Goal: Task Accomplishment & Management: Manage account settings

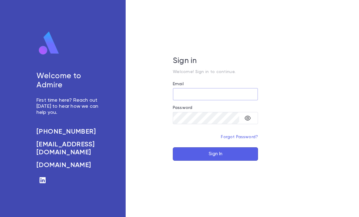
type input "**********"
click at [215, 160] on button "Sign In" at bounding box center [215, 153] width 85 height 13
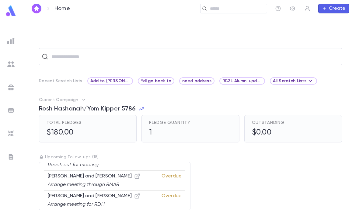
scroll to position [153, 0]
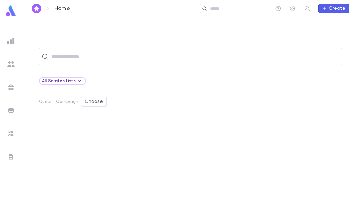
click at [229, 6] on input "text" at bounding box center [236, 9] width 56 height 6
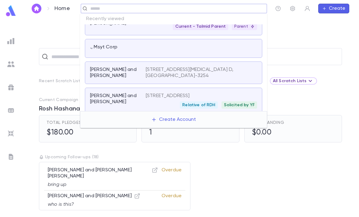
scroll to position [140, 0]
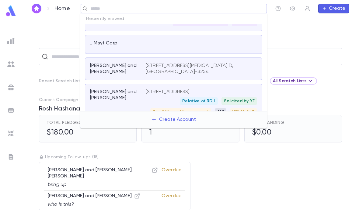
click at [195, 49] on div at bounding box center [201, 44] width 111 height 9
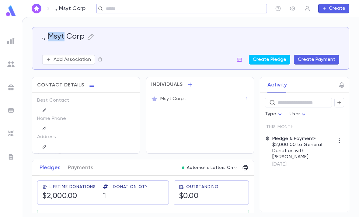
click at [218, 101] on div "Msyt Corp ." at bounding box center [202, 99] width 84 height 6
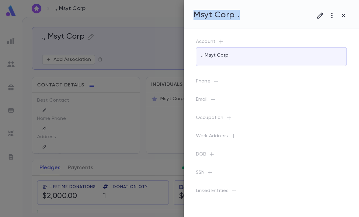
click at [347, 15] on button "button" at bounding box center [343, 16] width 12 height 12
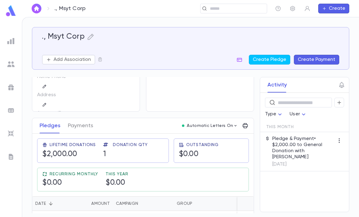
scroll to position [19, 0]
click at [136, 215] on div "General Donation" at bounding box center [137, 218] width 42 height 6
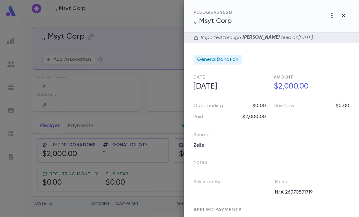
click at [331, 16] on icon "button" at bounding box center [331, 15] width 1 height 5
click at [321, 48] on li "Change Account" at bounding box center [318, 48] width 76 height 10
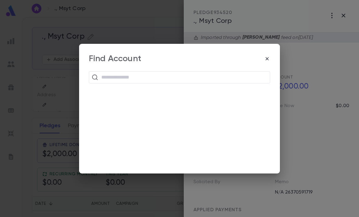
click at [193, 81] on input "text" at bounding box center [183, 77] width 168 height 12
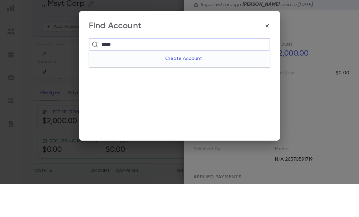
type input "******"
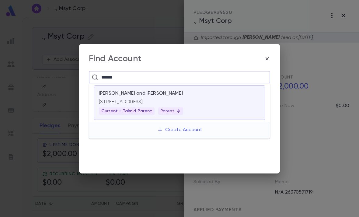
click at [221, 107] on div "[STREET_ADDRESS] Current - Talmid Parent Parent" at bounding box center [179, 105] width 161 height 18
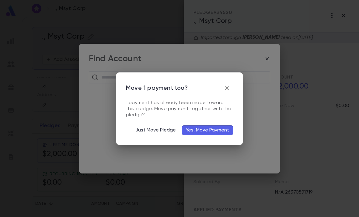
click at [220, 129] on button "Yes, Move Payment" at bounding box center [207, 130] width 51 height 10
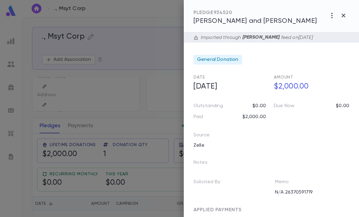
click at [330, 19] on icon "button" at bounding box center [331, 15] width 7 height 7
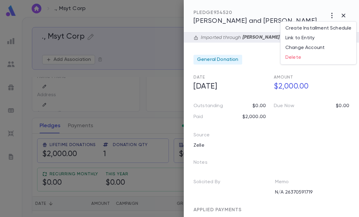
click at [313, 38] on li "Link to Entity" at bounding box center [318, 38] width 76 height 10
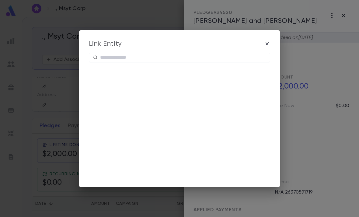
click at [167, 56] on input "text" at bounding box center [183, 57] width 166 height 9
paste input "**********"
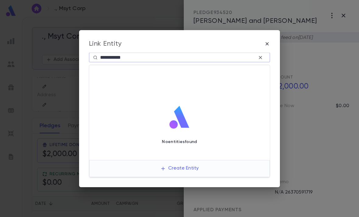
type input "**********"
click at [192, 171] on button "Create Entity" at bounding box center [179, 169] width 48 height 12
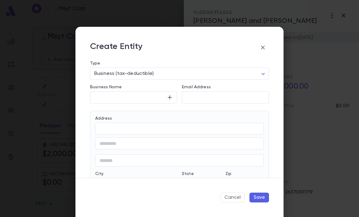
click at [157, 95] on input "Business Name" at bounding box center [128, 97] width 77 height 7
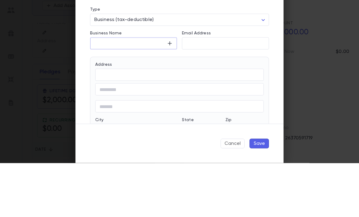
click at [128, 94] on input "Business Name" at bounding box center [128, 97] width 77 height 7
paste input "**********"
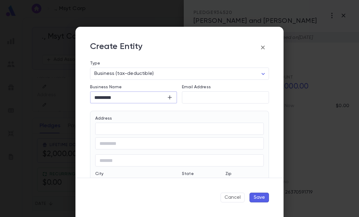
click at [136, 97] on input "*********" at bounding box center [128, 97] width 77 height 7
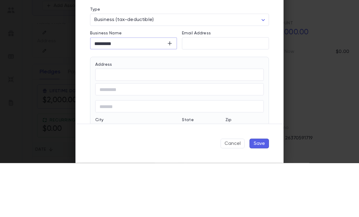
type input "**********"
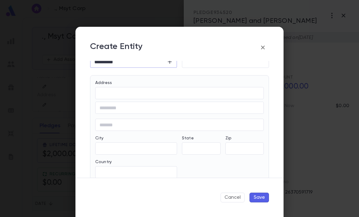
scroll to position [35, 0]
click at [263, 48] on icon "button" at bounding box center [263, 48] width 4 height 4
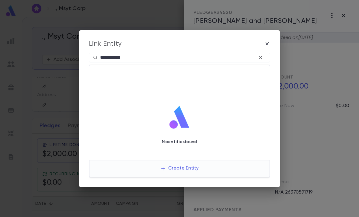
click at [202, 164] on button "Create Entity" at bounding box center [179, 169] width 48 height 12
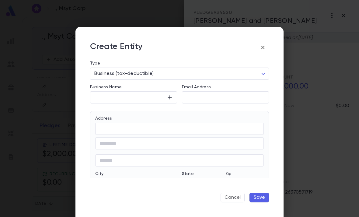
click at [142, 95] on input "Business Name" at bounding box center [128, 97] width 77 height 7
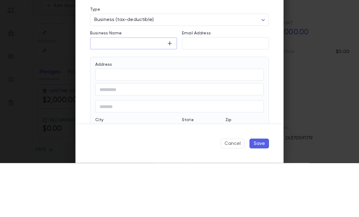
click at [125, 94] on input "Business Name" at bounding box center [128, 97] width 77 height 7
paste input "**********"
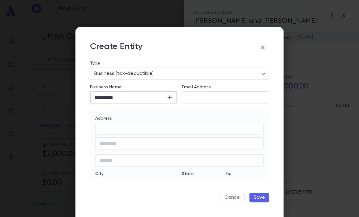
type input "**********"
click at [256, 197] on button "Save" at bounding box center [258, 197] width 19 height 10
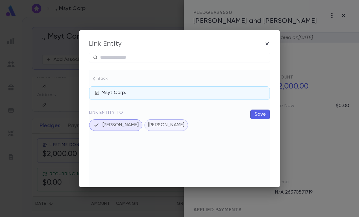
click at [181, 126] on p "[PERSON_NAME]" at bounding box center [166, 125] width 36 height 6
click at [121, 130] on button "[PERSON_NAME]" at bounding box center [110, 125] width 43 height 12
click at [257, 112] on button "Save" at bounding box center [259, 114] width 19 height 10
click at [262, 114] on button "Save" at bounding box center [259, 114] width 19 height 10
click at [263, 113] on button "Save" at bounding box center [259, 114] width 19 height 10
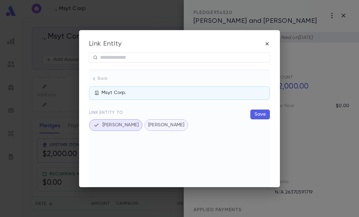
click at [269, 43] on icon "button" at bounding box center [267, 44] width 6 height 6
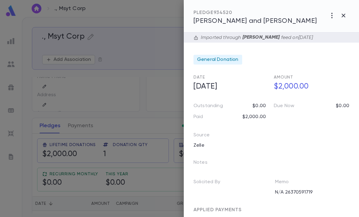
click at [328, 18] on icon "button" at bounding box center [331, 15] width 7 height 7
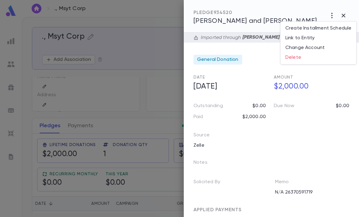
click at [317, 37] on li "Link to Entity" at bounding box center [318, 38] width 76 height 10
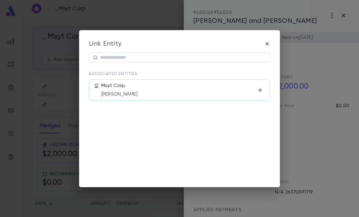
click at [184, 89] on div "Msyt Corp. [PERSON_NAME]" at bounding box center [178, 90] width 154 height 15
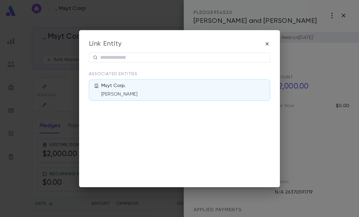
click at [266, 45] on icon "button" at bounding box center [267, 44] width 6 height 6
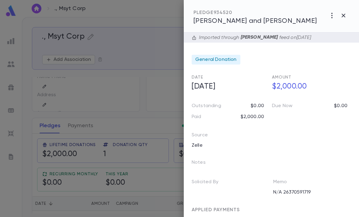
scroll to position [0, 2]
click at [259, 21] on span "[PERSON_NAME] and [PERSON_NAME]" at bounding box center [254, 21] width 123 height 7
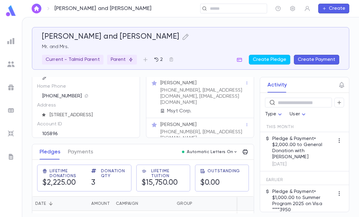
scroll to position [18, 0]
click at [204, 112] on div "Msyt Corp." at bounding box center [202, 111] width 84 height 6
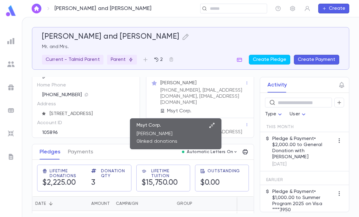
click at [211, 120] on div "Msyt Corp. Mr. Feivel Elfman 0 linked donations" at bounding box center [175, 133] width 91 height 31
click at [209, 125] on icon "button" at bounding box center [212, 125] width 6 height 6
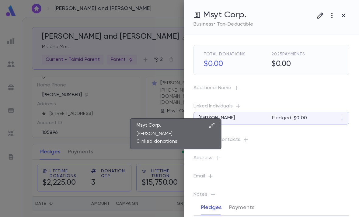
click at [318, 15] on icon "button" at bounding box center [319, 15] width 7 height 7
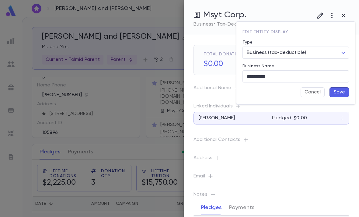
click at [314, 95] on button "Cancel" at bounding box center [312, 92] width 24 height 10
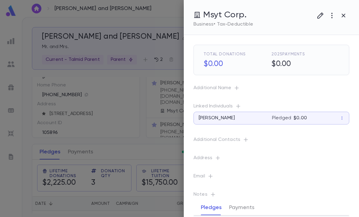
click at [332, 12] on icon "button" at bounding box center [331, 15] width 7 height 7
click at [318, 54] on div at bounding box center [179, 108] width 359 height 217
click at [212, 156] on p "Address" at bounding box center [271, 159] width 156 height 9
click at [217, 157] on icon "button" at bounding box center [217, 158] width 4 height 4
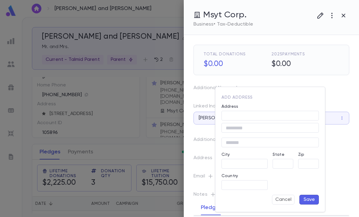
click at [255, 108] on div "Address" at bounding box center [269, 107] width 97 height 7
click at [258, 113] on input "Address" at bounding box center [269, 115] width 97 height 7
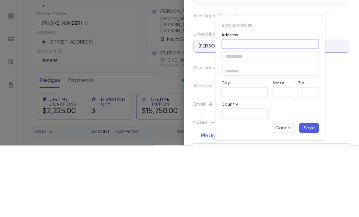
paste input "**********"
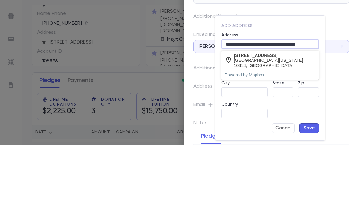
click at [273, 129] on div "Staten Island, New York 10314, United States" at bounding box center [275, 134] width 82 height 10
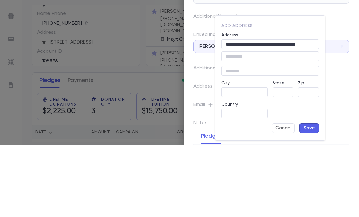
scroll to position [19, 0]
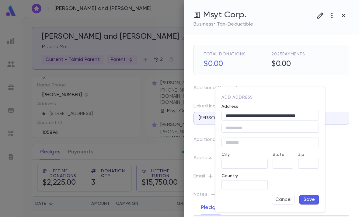
type input "**********"
type input "**"
type input "**********"
type input "*****"
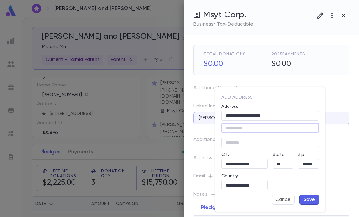
click at [306, 200] on button "Save" at bounding box center [308, 199] width 19 height 10
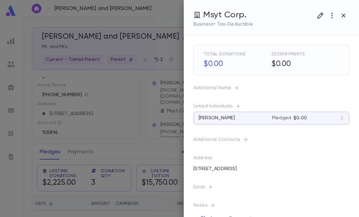
click at [144, 139] on div at bounding box center [179, 108] width 359 height 217
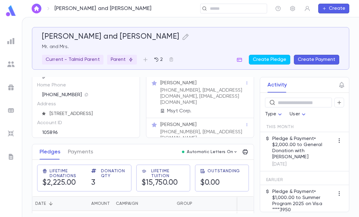
click at [319, 136] on p "Pledge & Payment • $2,000.00 to General Donation with Zelle" at bounding box center [303, 148] width 62 height 24
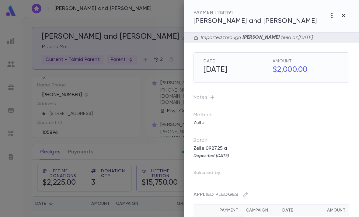
click at [331, 12] on icon "button" at bounding box center [331, 15] width 7 height 7
click at [328, 50] on li "Link to Entity" at bounding box center [330, 49] width 49 height 10
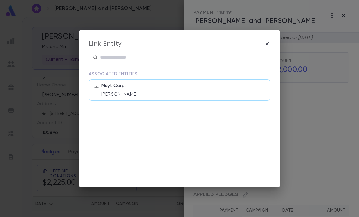
click at [186, 94] on p "[PERSON_NAME]" at bounding box center [178, 94] width 154 height 6
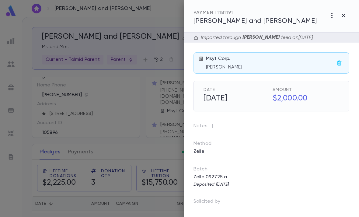
click at [266, 45] on form "Imported through Zelle Zap feed on 9/27/2025 Msyt Corp. Mr. Feivel Elfman Date …" at bounding box center [271, 173] width 156 height 280
click at [344, 18] on icon "button" at bounding box center [342, 15] width 7 height 7
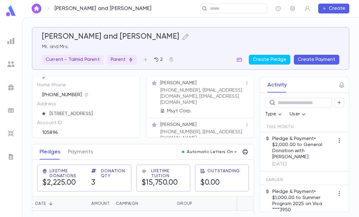
click at [186, 108] on p "Msyt Corp." at bounding box center [179, 111] width 25 height 6
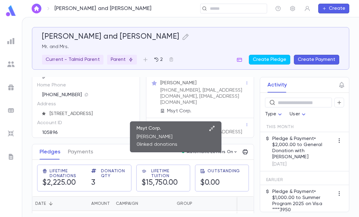
click at [214, 125] on icon "button" at bounding box center [212, 128] width 6 height 6
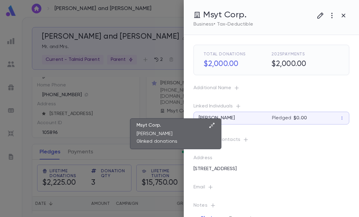
click at [334, 21] on button "button" at bounding box center [332, 16] width 12 height 12
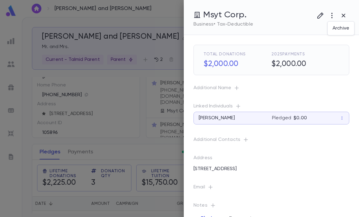
click at [345, 16] on div at bounding box center [179, 108] width 359 height 217
click at [345, 18] on icon "button" at bounding box center [342, 15] width 7 height 7
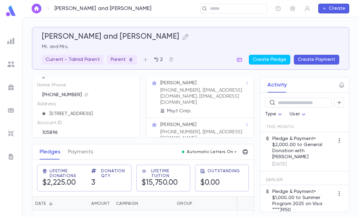
click at [233, 4] on div "​" at bounding box center [233, 9] width 67 height 10
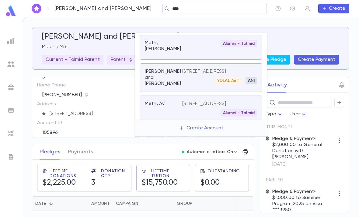
type input "****"
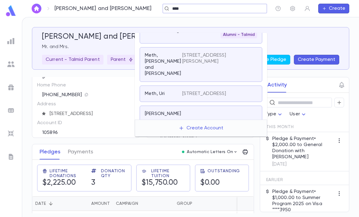
scroll to position [72, 0]
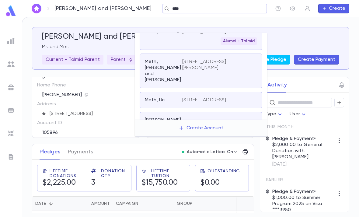
click at [232, 59] on p "2612 Willow Glen Dr, Baltimore MD 21209E" at bounding box center [215, 65] width 67 height 12
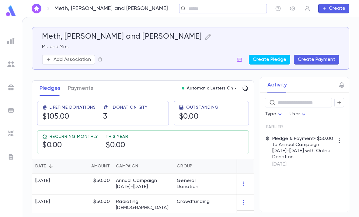
scroll to position [79, 0]
click at [239, 9] on input "text" at bounding box center [221, 9] width 68 height 6
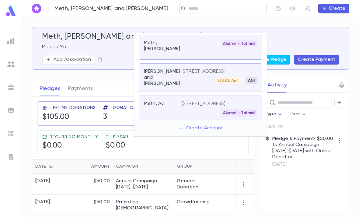
scroll to position [38, 0]
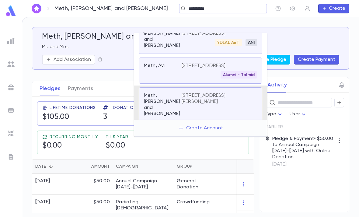
type input "**********"
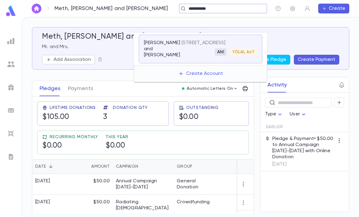
click at [223, 48] on div "ANI" at bounding box center [221, 51] width 12 height 7
click at [225, 40] on p "6209 Green Meadow Way, Baltimore MD 21209 United States" at bounding box center [203, 43] width 44 height 6
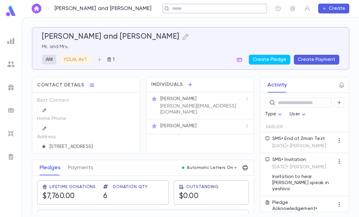
click at [339, 99] on icon "button" at bounding box center [338, 102] width 5 height 6
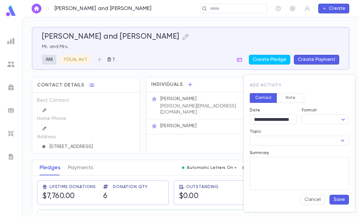
click at [318, 116] on body "Charnowitz, Dovid and Tamar ​ Create Charnowitz, Dovid and Tamar Mr. and Mrs. A…" at bounding box center [179, 117] width 359 height 200
click at [325, 138] on span "Email" at bounding box center [326, 141] width 37 height 6
type input "*****"
click at [316, 139] on input "Topic" at bounding box center [293, 140] width 85 height 9
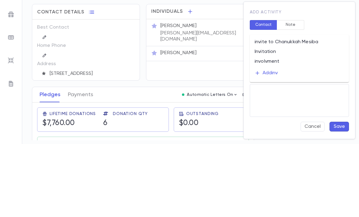
click at [287, 120] on li "Invitation" at bounding box center [298, 125] width 99 height 10
type input "**********"
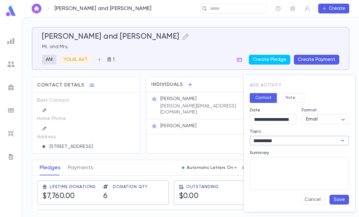
click at [287, 164] on textarea "Summary" at bounding box center [299, 173] width 91 height 33
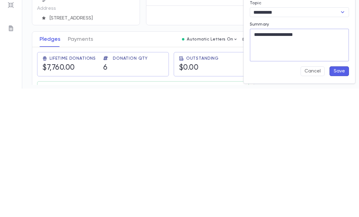
type textarea "**********"
click at [342, 194] on button "Save" at bounding box center [338, 199] width 19 height 10
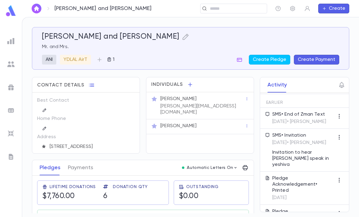
scroll to position [67, 0]
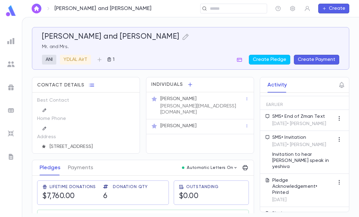
click at [248, 11] on input "text" at bounding box center [231, 9] width 47 height 6
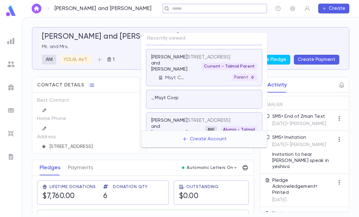
scroll to position [72, 0]
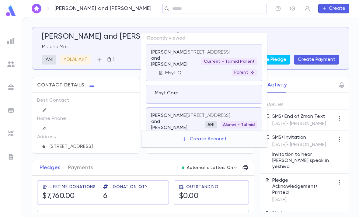
click at [212, 90] on div at bounding box center [221, 94] width 70 height 9
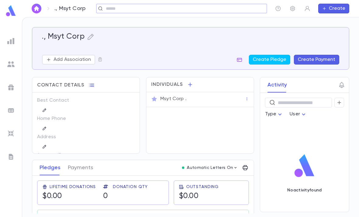
click at [59, 37] on h5 "., Msyt Corp" at bounding box center [63, 36] width 43 height 9
copy h5 "Msyt"
click at [91, 38] on icon "button" at bounding box center [91, 37] width 6 height 6
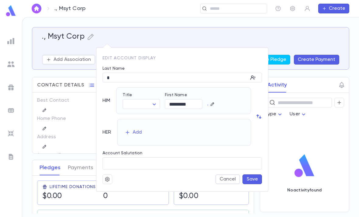
click at [214, 55] on div "Edit Account Display Last Name * ​ HIM Title ​ ​ First Name ********* ​ . HER A…" at bounding box center [181, 119] width 171 height 143
click at [230, 41] on div at bounding box center [179, 108] width 359 height 217
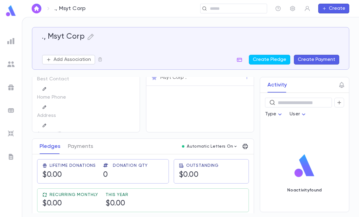
click at [90, 36] on icon "button" at bounding box center [91, 37] width 6 height 6
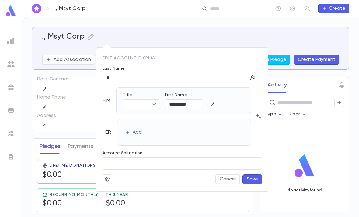
click at [110, 177] on icon "button" at bounding box center [107, 179] width 5 height 6
click at [125, 201] on li "Deactivate" at bounding box center [122, 201] width 36 height 10
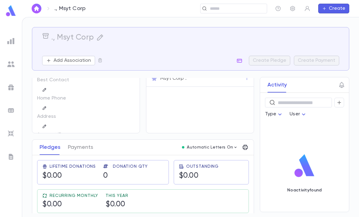
click at [98, 38] on icon "button" at bounding box center [100, 37] width 6 height 6
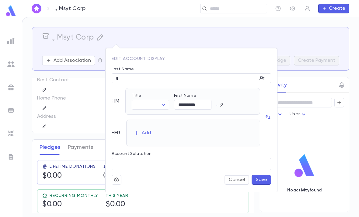
click at [117, 181] on icon "button" at bounding box center [116, 180] width 5 height 6
click at [209, 41] on div at bounding box center [179, 108] width 359 height 217
click at [222, 107] on button "button" at bounding box center [221, 104] width 4 height 6
click at [238, 183] on button "Cancel" at bounding box center [236, 180] width 25 height 10
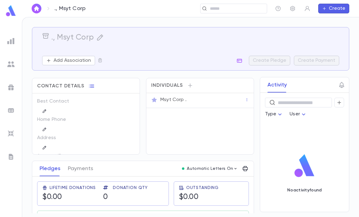
click at [247, 101] on icon "button" at bounding box center [247, 100] width 4 height 4
click at [216, 143] on div at bounding box center [179, 108] width 359 height 217
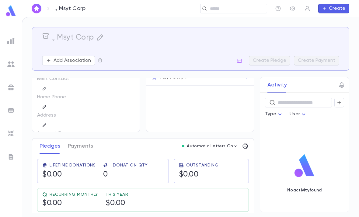
scroll to position [22, 0]
click at [243, 7] on input "text" at bounding box center [231, 9] width 47 height 6
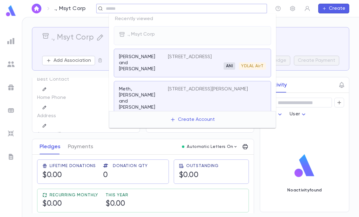
scroll to position [150, 0]
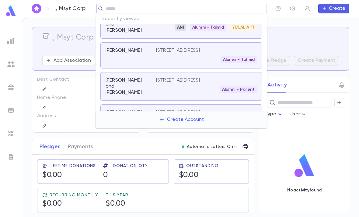
paste input "****"
type input "****"
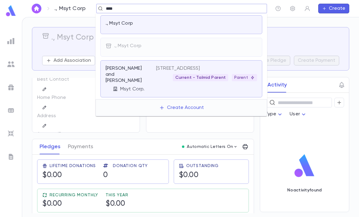
click at [194, 20] on div "., Msyt Corp" at bounding box center [181, 24] width 162 height 19
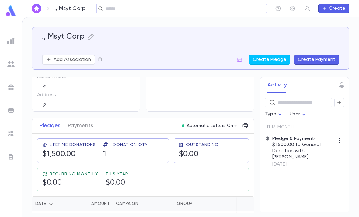
scroll to position [42, 0]
click at [105, 215] on div "$1,500.00" at bounding box center [92, 221] width 39 height 21
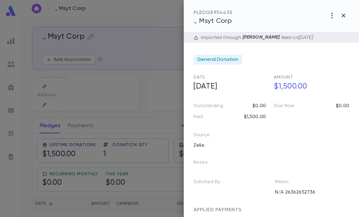
click at [331, 14] on icon "button" at bounding box center [331, 15] width 1 height 5
click at [317, 49] on li "Change Account" at bounding box center [318, 48] width 76 height 10
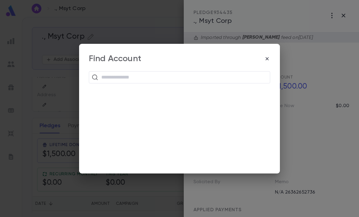
click at [215, 79] on input "text" at bounding box center [183, 77] width 168 height 12
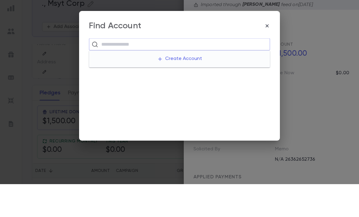
type input "*"
type input "******"
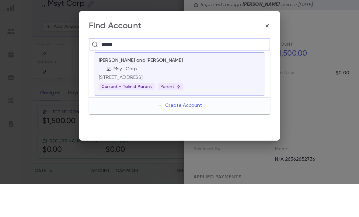
click at [231, 99] on div "Msyt Corp." at bounding box center [183, 102] width 154 height 6
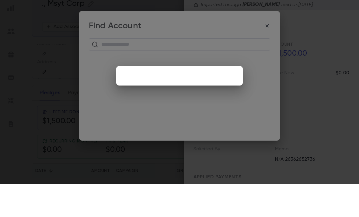
scroll to position [19, 0]
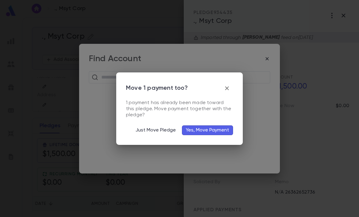
click at [216, 131] on button "Yes, Move Payment" at bounding box center [207, 130] width 51 height 10
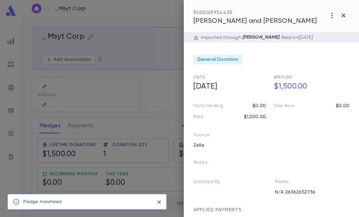
click at [330, 18] on icon "button" at bounding box center [331, 15] width 7 height 7
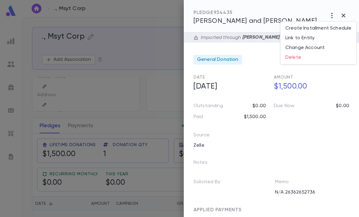
click at [315, 35] on li "Link to Entity" at bounding box center [318, 38] width 76 height 10
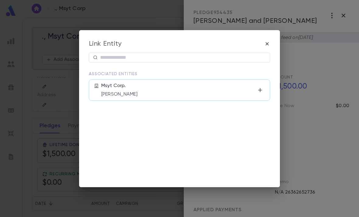
click at [202, 91] on p "[PERSON_NAME]" at bounding box center [178, 94] width 154 height 6
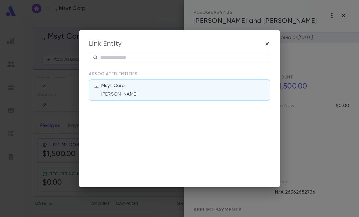
click at [267, 44] on icon "button" at bounding box center [266, 43] width 3 height 3
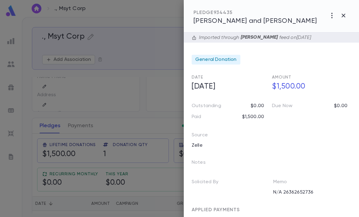
scroll to position [0, 2]
click at [331, 17] on icon "button" at bounding box center [331, 15] width 1 height 5
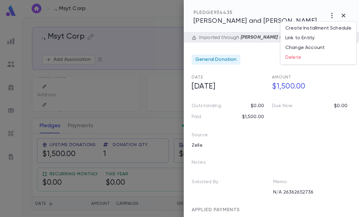
click at [317, 38] on li "Link to Entity" at bounding box center [318, 38] width 76 height 10
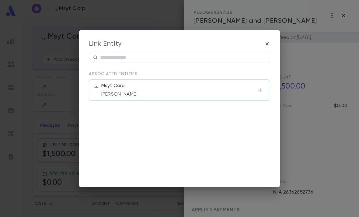
click at [251, 86] on div "Msyt Corp. [PERSON_NAME]" at bounding box center [178, 90] width 154 height 15
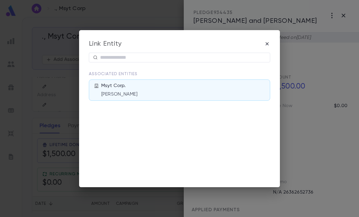
click at [237, 91] on div "Msyt Corp. [PERSON_NAME]" at bounding box center [182, 90] width 163 height 15
click at [268, 41] on icon "button" at bounding box center [267, 44] width 6 height 6
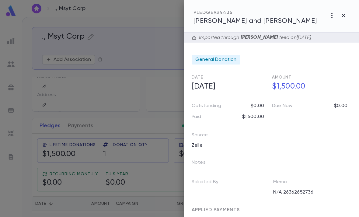
click at [328, 15] on icon "button" at bounding box center [331, 15] width 7 height 7
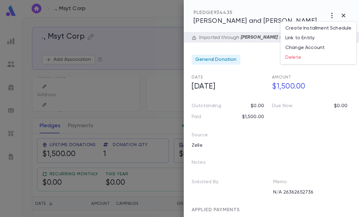
click at [311, 38] on li "Link to Entity" at bounding box center [318, 38] width 76 height 10
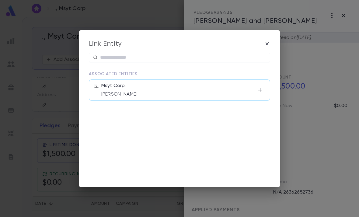
click at [170, 86] on div "Msyt Corp. [PERSON_NAME]" at bounding box center [178, 90] width 154 height 15
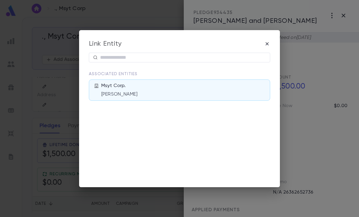
click at [204, 93] on p "[PERSON_NAME]" at bounding box center [182, 94] width 163 height 6
click at [247, 92] on p "[PERSON_NAME]" at bounding box center [182, 94] width 163 height 6
click at [257, 88] on div "Msyt Corp. [PERSON_NAME]" at bounding box center [182, 90] width 163 height 15
click at [241, 91] on div "Msyt Corp. [PERSON_NAME]" at bounding box center [182, 90] width 163 height 15
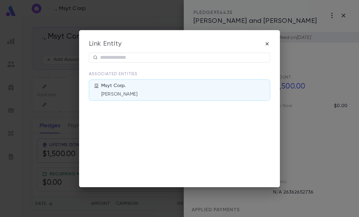
click at [129, 89] on div "Msyt Corp. [PERSON_NAME]" at bounding box center [182, 90] width 163 height 15
click at [266, 43] on icon "button" at bounding box center [266, 43] width 3 height 3
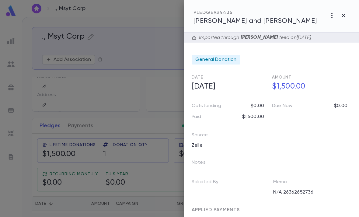
click at [262, 22] on span "[PERSON_NAME] and [PERSON_NAME]" at bounding box center [254, 21] width 123 height 7
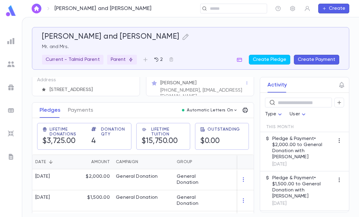
scroll to position [60, 0]
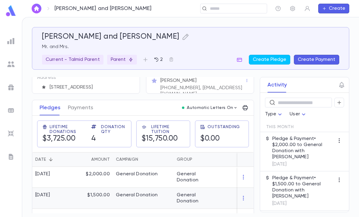
click at [169, 200] on div "General Donation" at bounding box center [143, 197] width 61 height 21
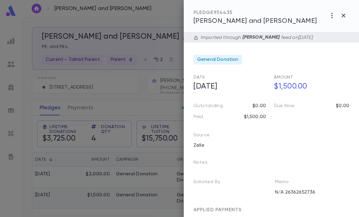
click at [331, 16] on icon "button" at bounding box center [331, 15] width 7 height 7
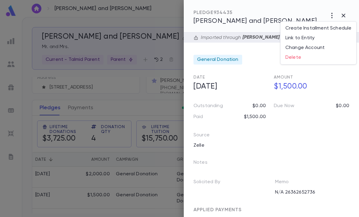
click at [315, 40] on li "Link to Entity" at bounding box center [318, 38] width 76 height 10
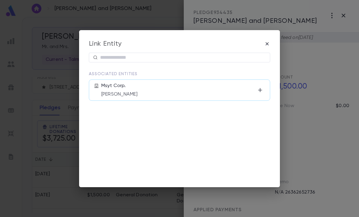
click at [257, 89] on icon "button" at bounding box center [260, 90] width 6 height 6
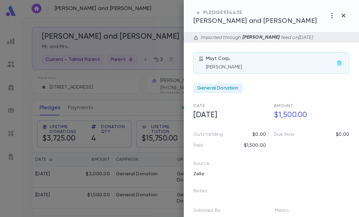
click at [153, 116] on div at bounding box center [179, 108] width 359 height 217
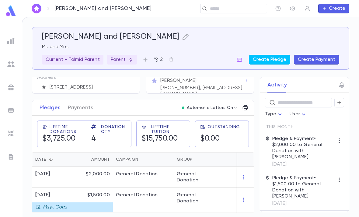
click at [9, 12] on img at bounding box center [11, 11] width 12 height 12
